Goal: Book appointment/travel/reservation

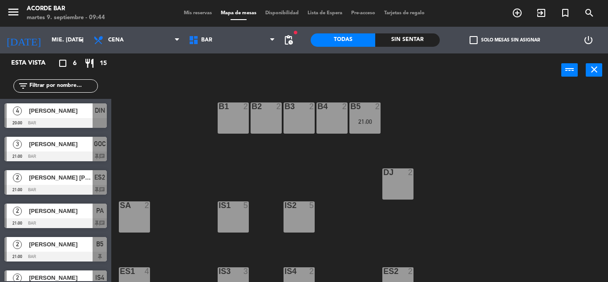
click at [152, 131] on div "B1 2 B2 2 B3 2 B4 2 B5 2 21:00 DJ 2 IS1 5 IS2 5 SA 2 IS3 3 IS4 2 21:00 ES1 4 ES…" at bounding box center [363, 184] width 491 height 195
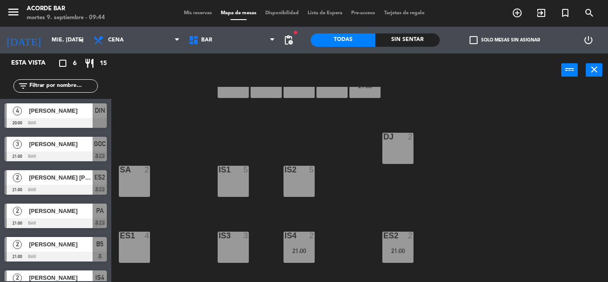
scroll to position [149, 0]
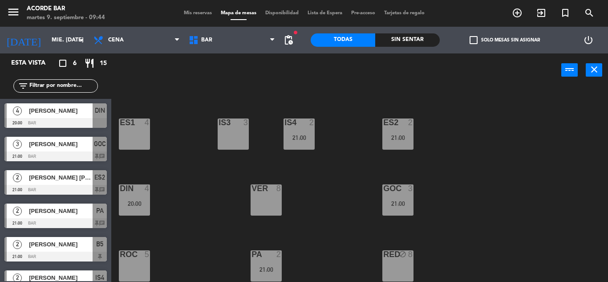
click at [137, 269] on div "ROC 5" at bounding box center [134, 265] width 31 height 31
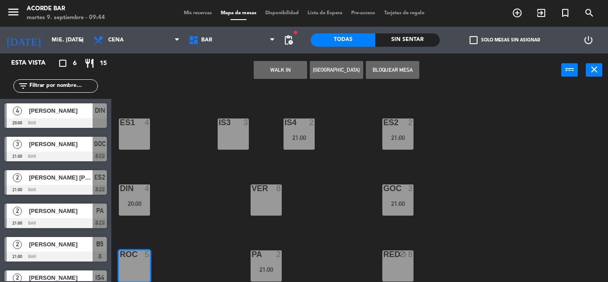
click at [331, 71] on button "[GEOGRAPHIC_DATA]" at bounding box center [336, 70] width 53 height 18
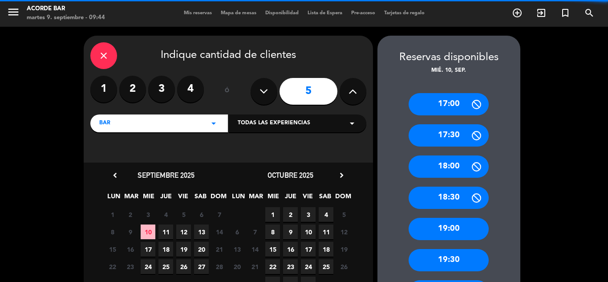
click at [183, 83] on label "4" at bounding box center [190, 89] width 27 height 27
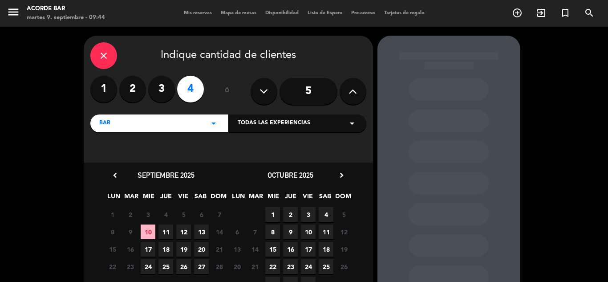
click at [150, 227] on span "10" at bounding box center [148, 231] width 15 height 15
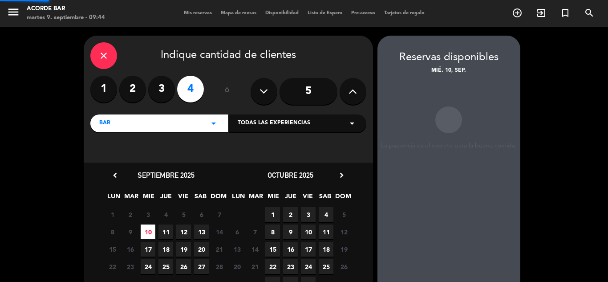
scroll to position [36, 0]
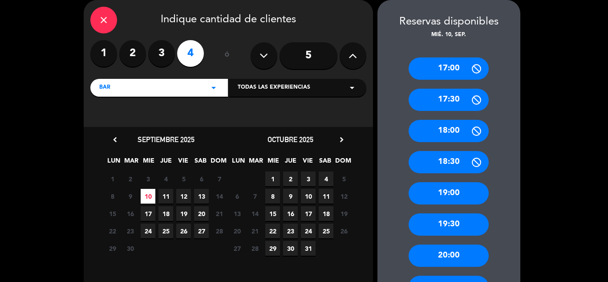
click at [383, 199] on div "17:00 17:30 18:00 18:30 19:00 19:30 20:00 20:30 21:00 21:30 22:00 22:30 23:00 2…" at bounding box center [449, 267] width 143 height 454
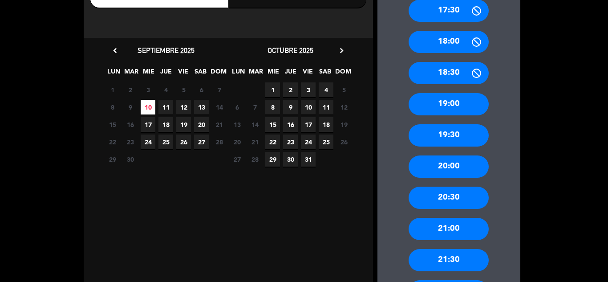
click at [425, 234] on div "21:00" at bounding box center [449, 229] width 80 height 22
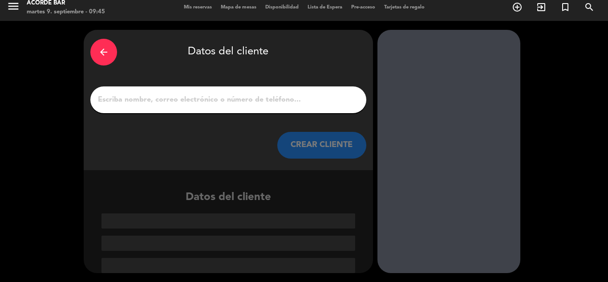
click at [273, 98] on input "1" at bounding box center [228, 100] width 263 height 12
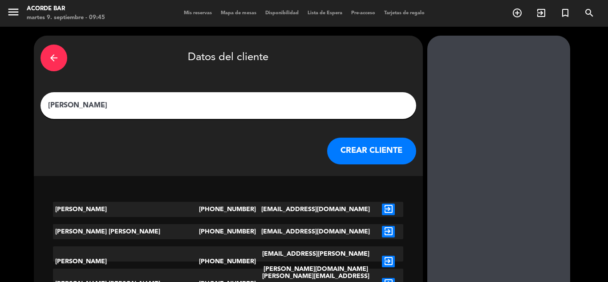
type input "[PERSON_NAME]"
click at [382, 207] on icon "exit_to_app" at bounding box center [388, 209] width 13 height 12
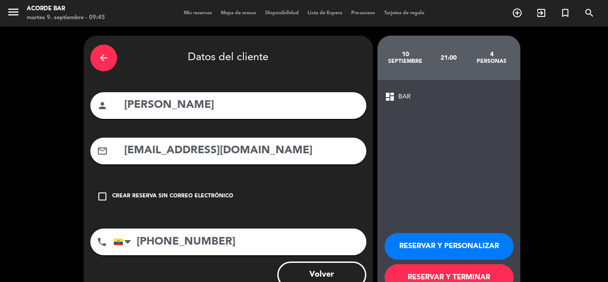
click at [411, 274] on button "RESERVAR Y TERMINAR" at bounding box center [449, 277] width 129 height 27
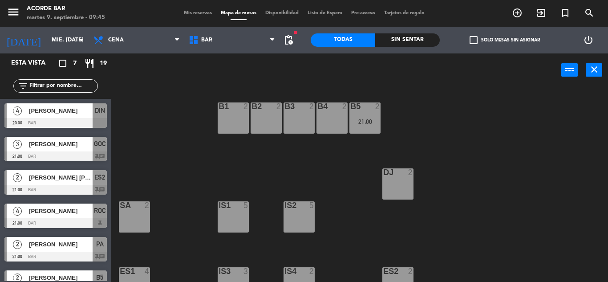
click at [197, 16] on div "Mis reservas Mapa de mesas Disponibilidad Lista de Espera Pre-acceso Tarjetas d…" at bounding box center [304, 13] width 250 height 8
click at [195, 12] on span "Mis reservas" at bounding box center [197, 13] width 37 height 5
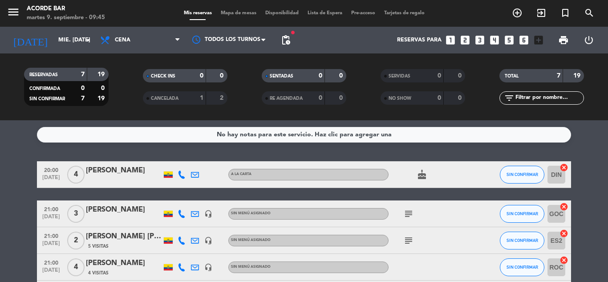
click at [113, 265] on div "[PERSON_NAME]" at bounding box center [124, 263] width 76 height 12
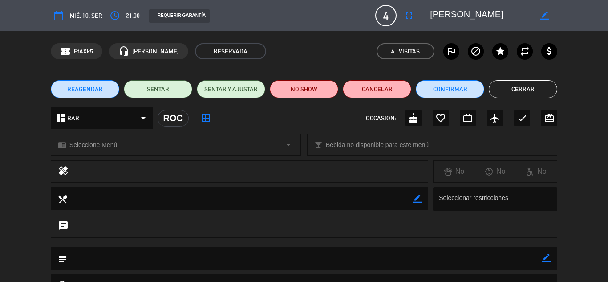
click at [545, 258] on icon "border_color" at bounding box center [546, 258] width 8 height 8
click at [500, 257] on textarea at bounding box center [304, 258] width 475 height 23
type textarea "[DATE] (4px)"
click at [547, 256] on icon at bounding box center [546, 258] width 8 height 8
click at [543, 93] on button "Cerrar" at bounding box center [523, 89] width 69 height 18
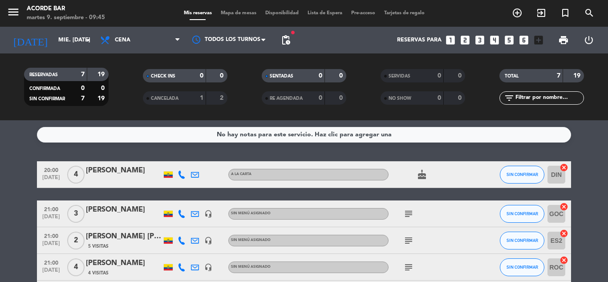
click at [537, 155] on div "No hay notas para este servicio. Haz clic para agregar una 20:00 [DATE] 4 [PERS…" at bounding box center [304, 201] width 608 height 162
click at [114, 196] on div "20:00 [DATE] 4 [PERSON_NAME] A [PERSON_NAME] cake SIN CONFIRMAR DIN cancel 21:0…" at bounding box center [304, 260] width 534 height 199
click at [182, 172] on icon at bounding box center [182, 175] width 8 height 8
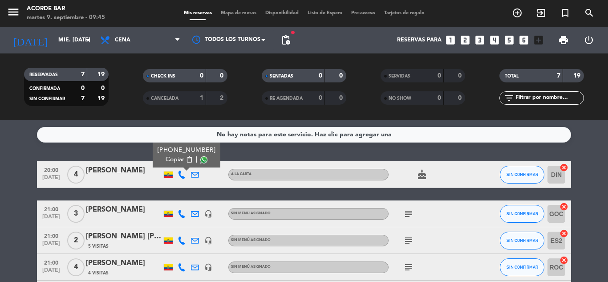
click at [200, 158] on span at bounding box center [203, 159] width 7 height 7
click at [109, 146] on div "No hay notas para este servicio. Haz clic para agregar una 20:00 [DATE] 4 [PERS…" at bounding box center [304, 201] width 608 height 162
click at [590, 164] on bookings-row "20:00 [DATE] 4 [PERSON_NAME] A [PERSON_NAME] cake SIN CONFIRMAR DIN cancel 21:0…" at bounding box center [304, 260] width 608 height 199
click at [206, 153] on div "No hay notas para este servicio. Haz clic para agregar una 20:00 [DATE] 4 [PERS…" at bounding box center [304, 201] width 608 height 162
click at [254, 15] on span "Mapa de mesas" at bounding box center [238, 13] width 45 height 5
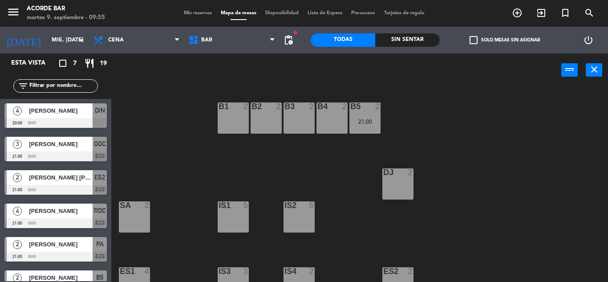
click at [199, 16] on div "Mis reservas Mapa de mesas Disponibilidad Lista de Espera Pre-acceso Tarjetas d…" at bounding box center [304, 13] width 250 height 8
click at [199, 12] on span "Mis reservas" at bounding box center [197, 13] width 37 height 5
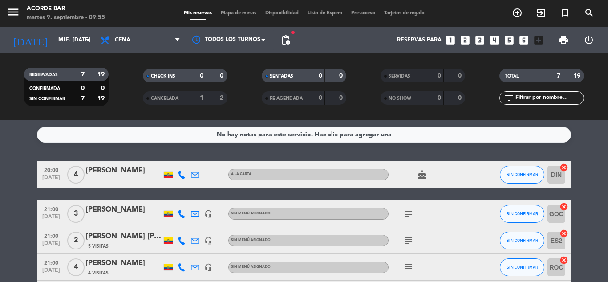
click at [126, 191] on div "20:00 [DATE] 4 [PERSON_NAME] A [PERSON_NAME] cake SIN CONFIRMAR DIN cancel 21:0…" at bounding box center [304, 260] width 534 height 199
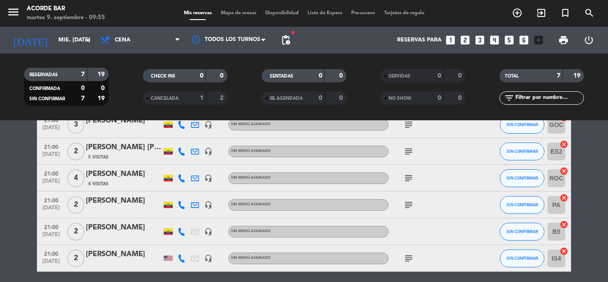
scroll to position [107, 0]
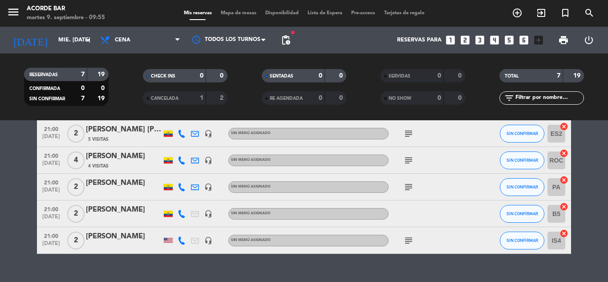
click at [131, 208] on div "[PERSON_NAME]" at bounding box center [124, 210] width 76 height 12
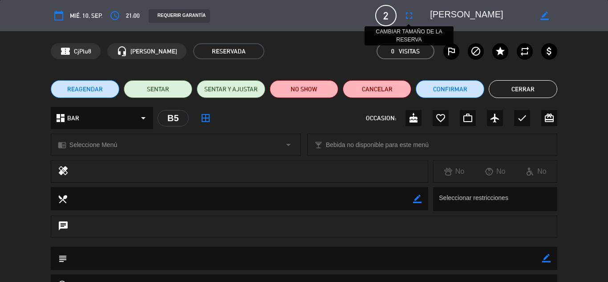
click at [412, 14] on icon "fullscreen" at bounding box center [409, 15] width 11 height 11
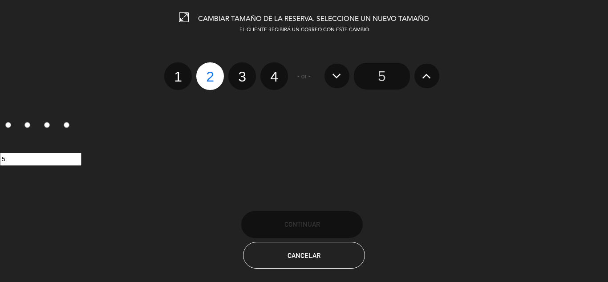
click at [281, 77] on label "4" at bounding box center [274, 76] width 28 height 28
click at [276, 72] on input "4" at bounding box center [273, 69] width 6 height 6
radio input "true"
radio input "false"
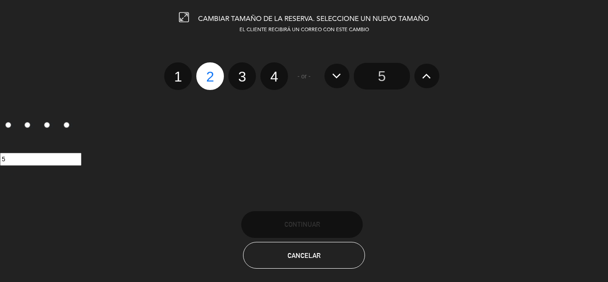
radio input "false"
radio input "true"
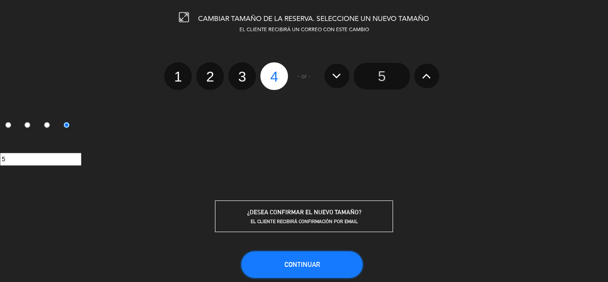
click at [318, 260] on button "Continuar" at bounding box center [302, 264] width 122 height 27
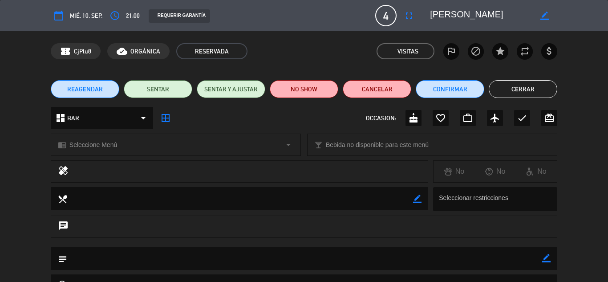
click at [518, 85] on button "Cerrar" at bounding box center [523, 89] width 69 height 18
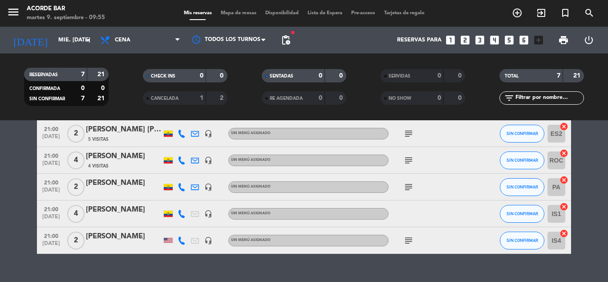
click at [562, 205] on icon "cancel" at bounding box center [564, 206] width 9 height 9
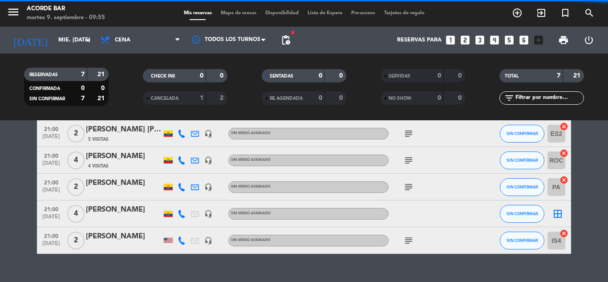
click at [559, 214] on icon "border_all" at bounding box center [558, 213] width 11 height 11
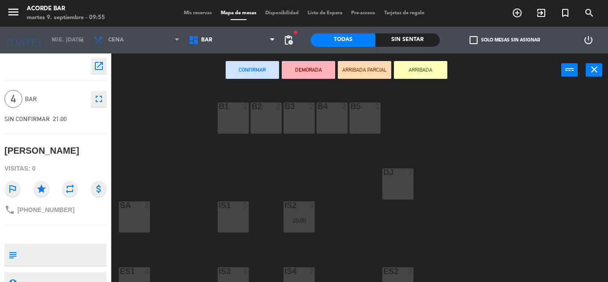
click at [370, 109] on div at bounding box center [365, 106] width 15 height 8
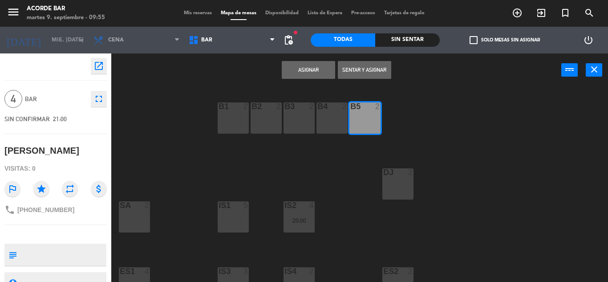
click at [336, 111] on div "B4 2" at bounding box center [332, 106] width 31 height 9
click at [316, 75] on button "Asignar" at bounding box center [308, 70] width 53 height 18
